Goal: Go to known website: Go to known website

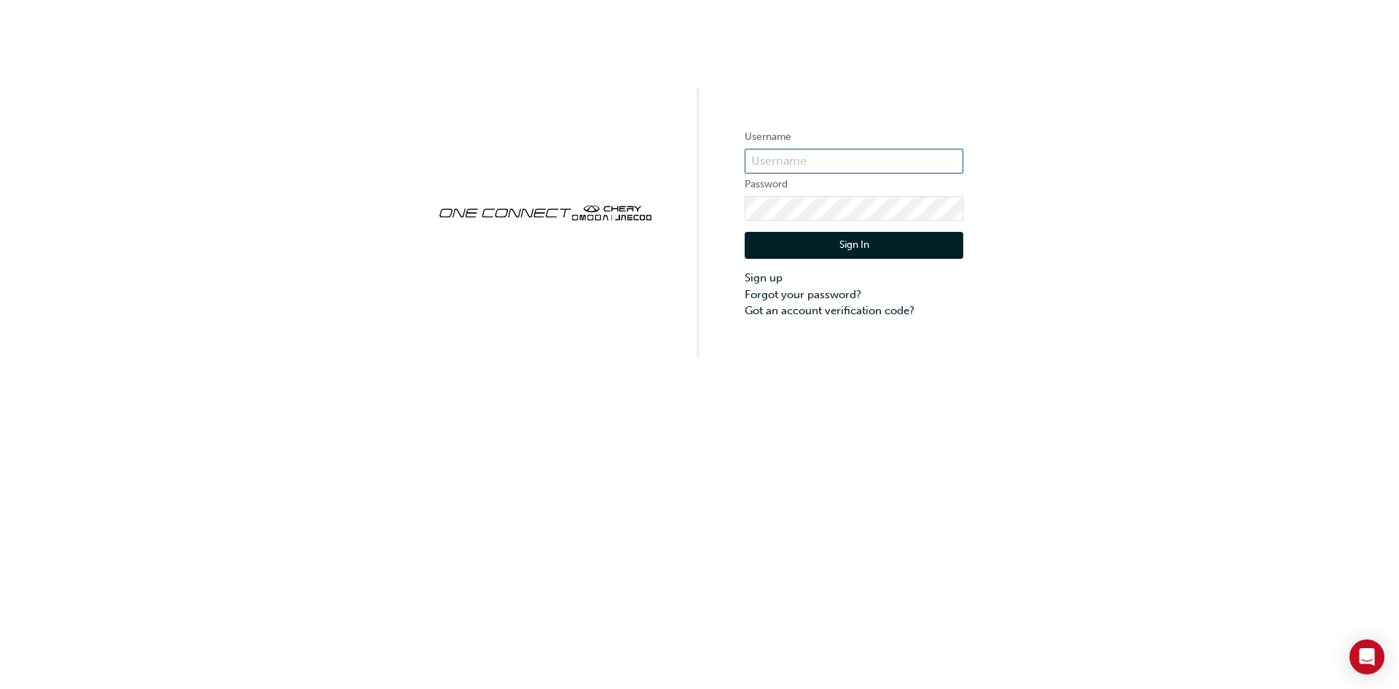
type input "CHAU0638"
click at [832, 240] on button "Sign In" at bounding box center [854, 246] width 219 height 28
